Goal: Check status

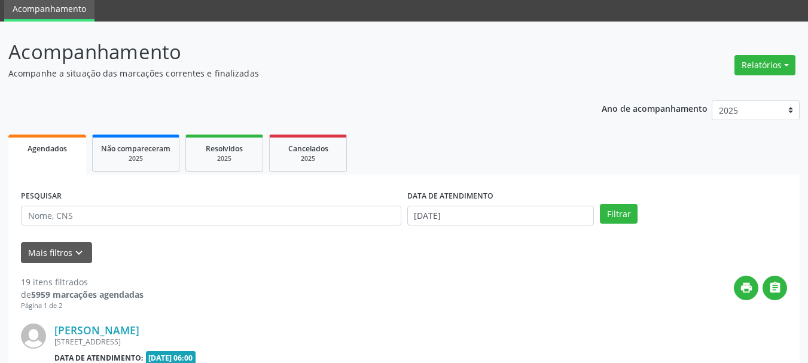
scroll to position [120, 0]
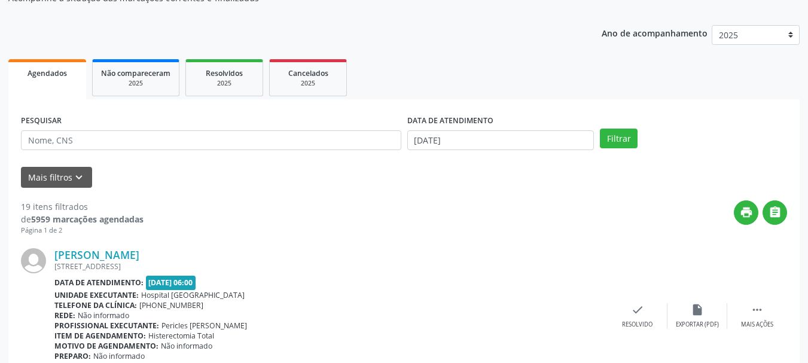
click at [112, 152] on div "PESQUISAR" at bounding box center [211, 135] width 387 height 47
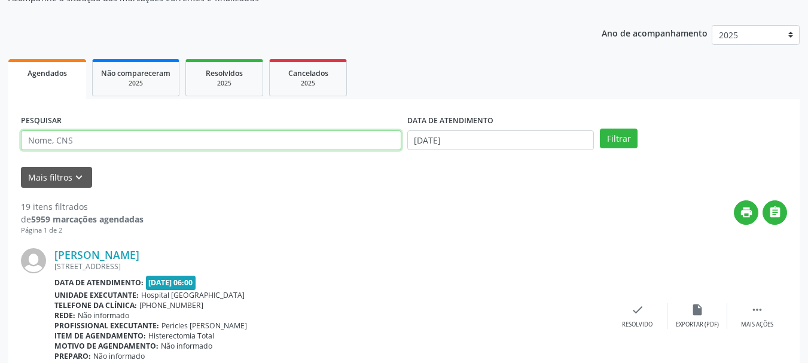
click at [101, 143] on input "text" at bounding box center [211, 140] width 381 height 20
type input "706804721549128"
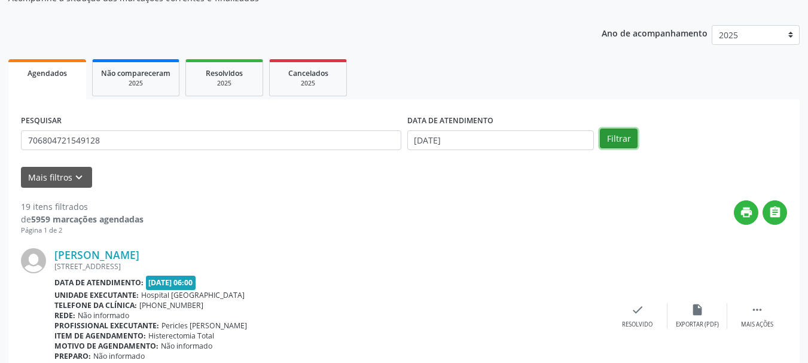
click at [617, 143] on button "Filtrar" at bounding box center [619, 139] width 38 height 20
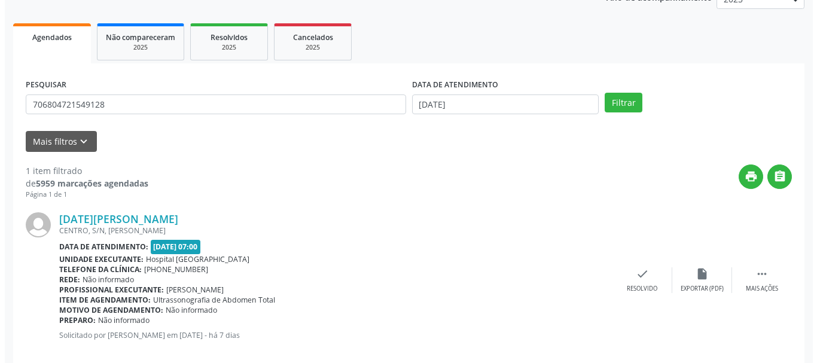
scroll to position [175, 0]
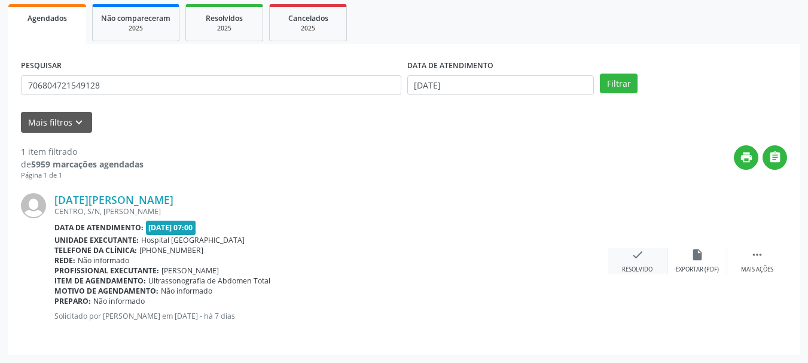
click at [628, 265] on div "check Resolvido" at bounding box center [638, 261] width 60 height 26
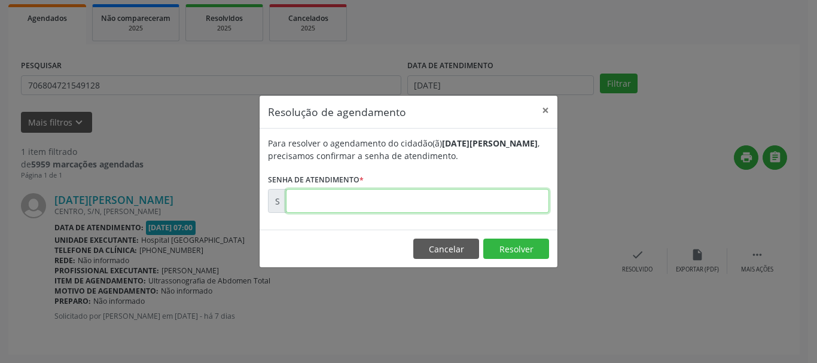
click at [430, 190] on input "text" at bounding box center [417, 201] width 263 height 24
type input "00176056"
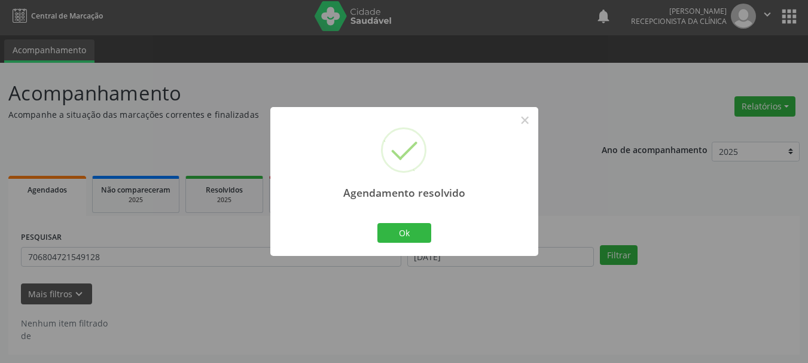
scroll to position [3, 0]
click at [412, 239] on button "Ok" at bounding box center [405, 233] width 54 height 20
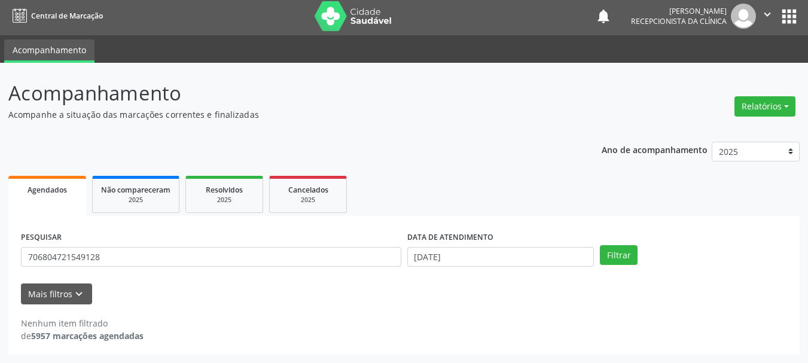
drag, startPoint x: 174, startPoint y: 267, endPoint x: 104, endPoint y: 253, distance: 71.0
click at [91, 257] on div "PESQUISAR 706804721549128" at bounding box center [211, 252] width 387 height 47
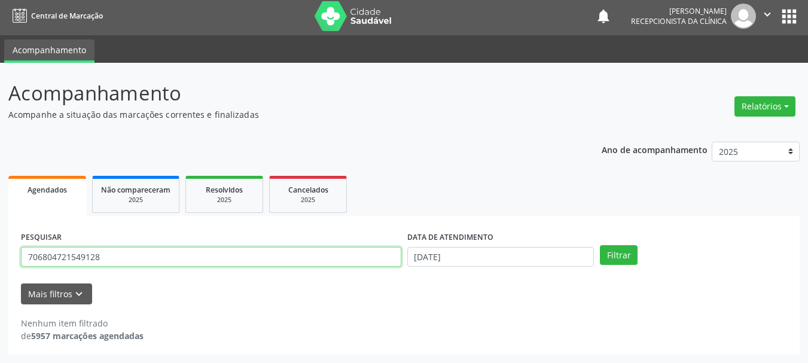
drag, startPoint x: 129, startPoint y: 260, endPoint x: 0, endPoint y: 316, distance: 141.0
click at [0, 316] on div "Acompanhamento Acompanhe a situação das marcações correntes e finalizadas Relat…" at bounding box center [404, 213] width 808 height 300
type input "706908153532230"
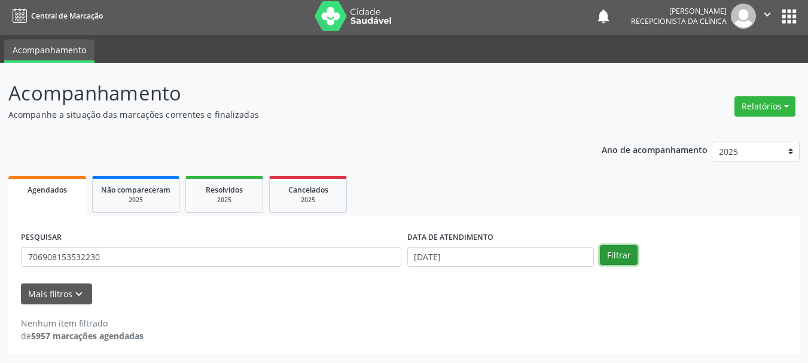
click at [637, 260] on button "Filtrar" at bounding box center [619, 255] width 38 height 20
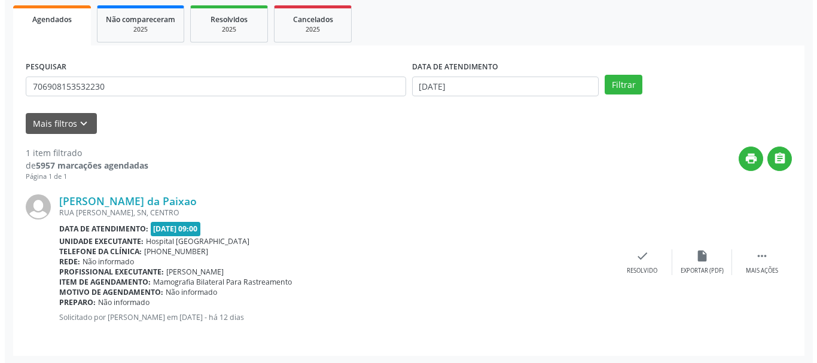
scroll to position [175, 0]
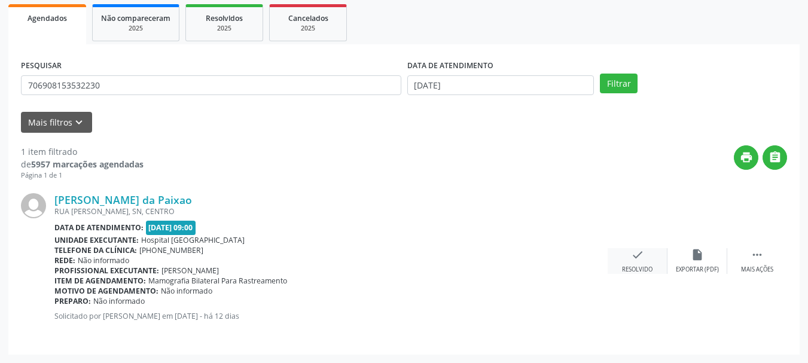
click at [639, 253] on icon "check" at bounding box center [637, 254] width 13 height 13
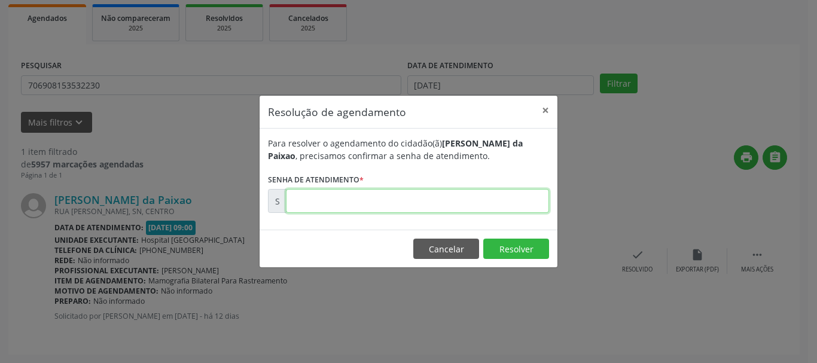
click at [413, 194] on input "text" at bounding box center [417, 201] width 263 height 24
type input "00175571"
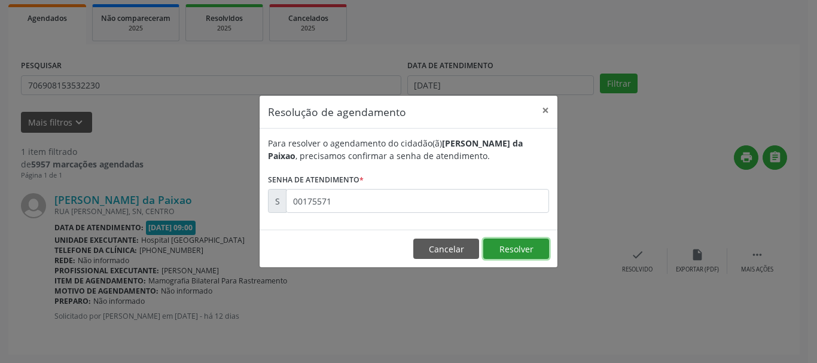
click at [512, 247] on button "Resolver" at bounding box center [516, 249] width 66 height 20
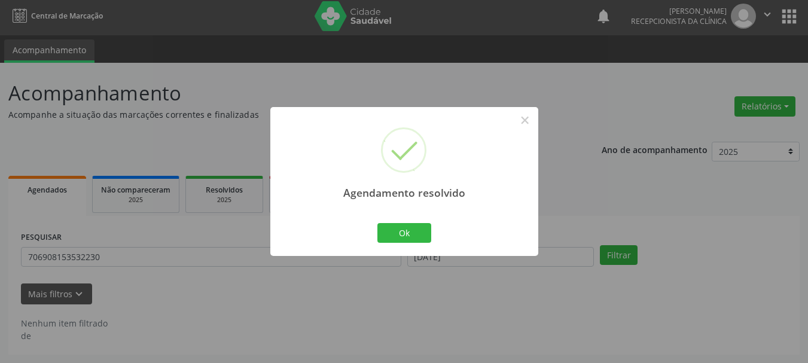
scroll to position [3, 0]
